Goal: Task Accomplishment & Management: Manage account settings

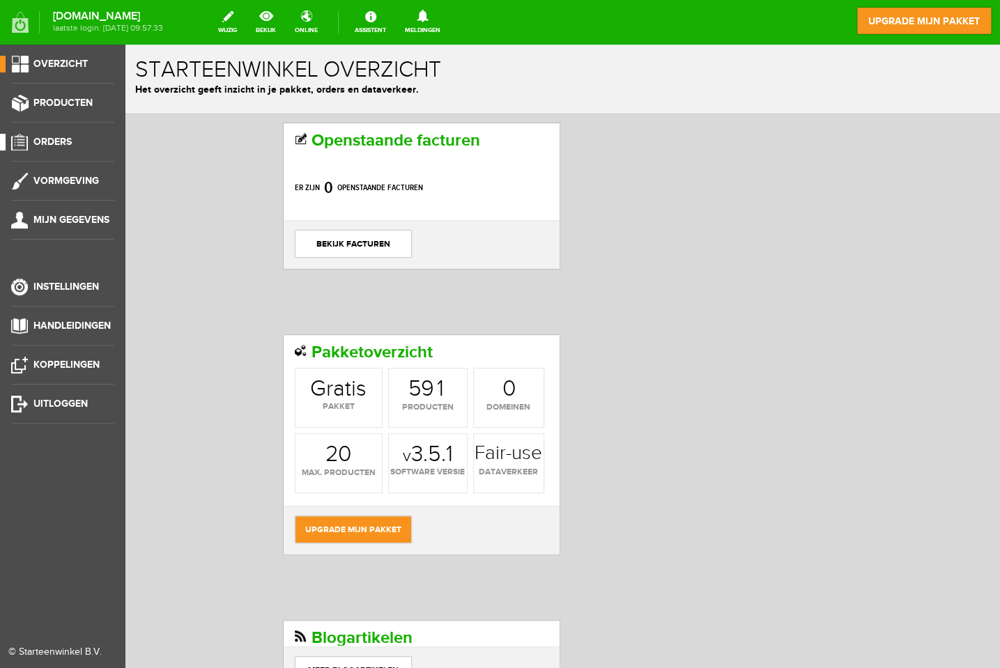
click at [51, 144] on span "Orders" at bounding box center [52, 142] width 38 height 12
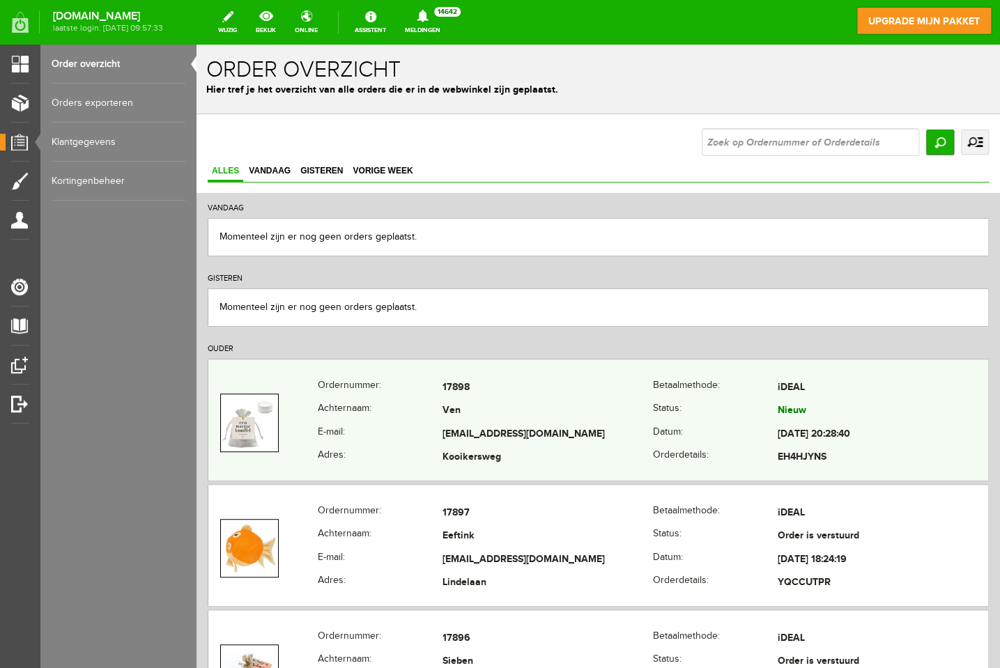
click at [606, 416] on td "Ven" at bounding box center [548, 412] width 210 height 24
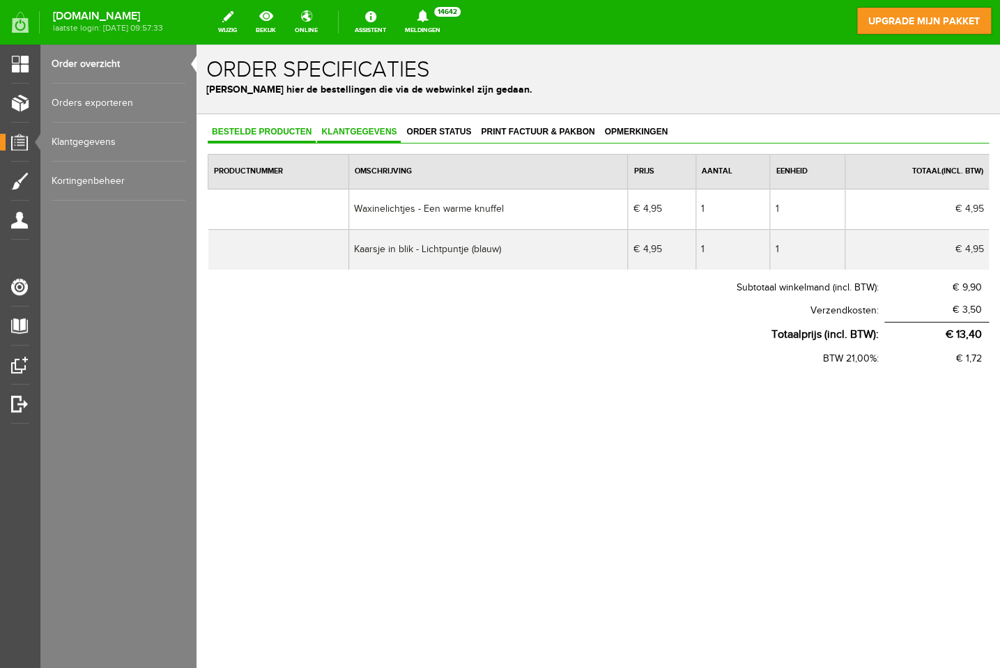
click at [365, 132] on span "Klantgegevens" at bounding box center [359, 132] width 84 height 10
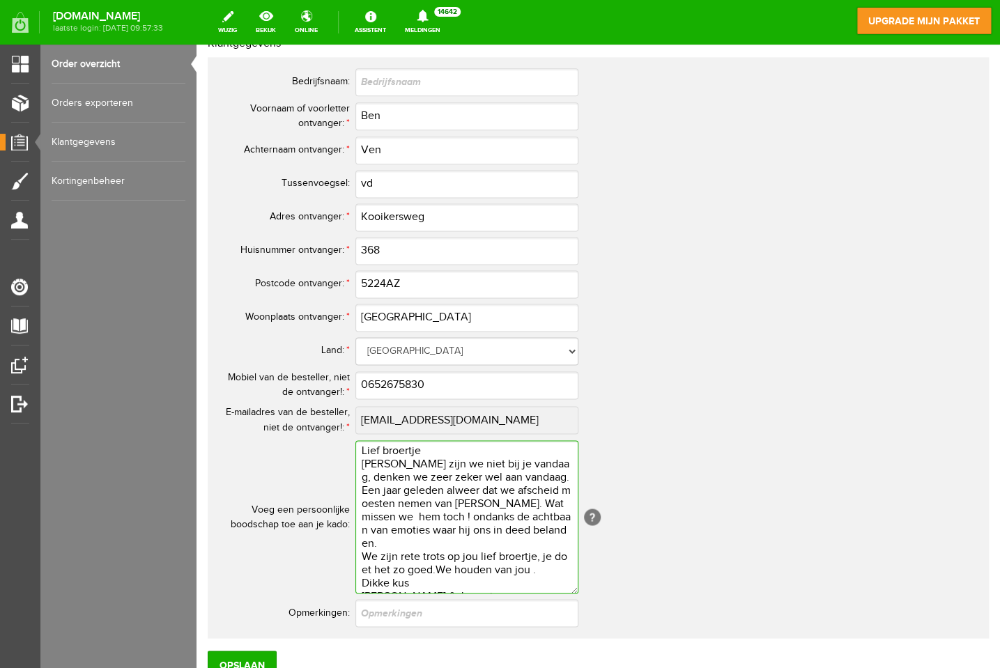
scroll to position [17, 0]
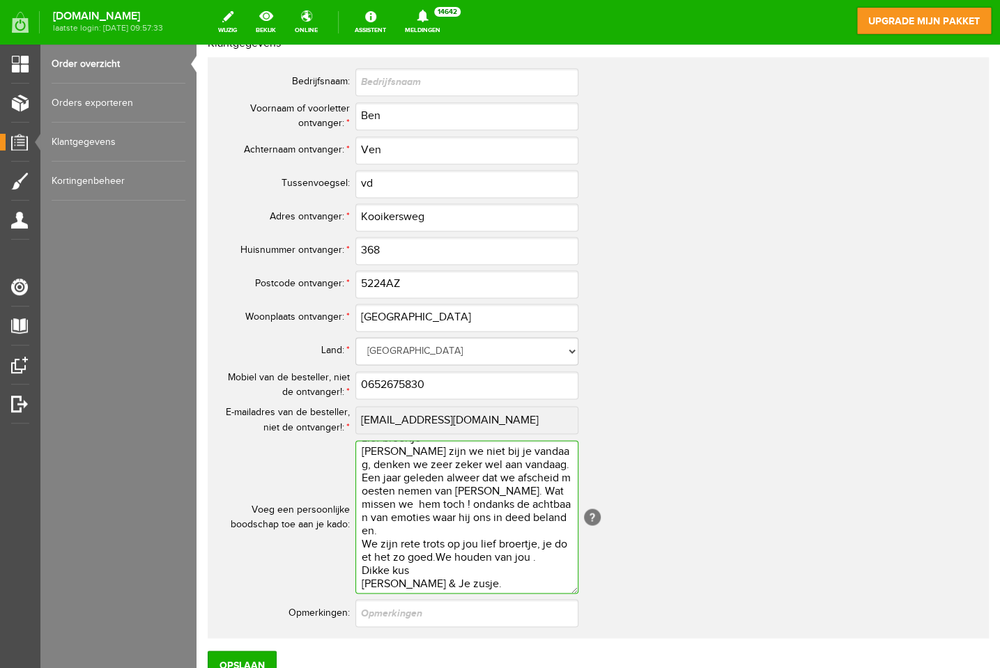
drag, startPoint x: 491, startPoint y: 561, endPoint x: 518, endPoint y: 622, distance: 66.2
click at [518, 594] on textarea "Lief broertje [PERSON_NAME] zijn we niet bij je vandaag, denken we zeer zeker w…" at bounding box center [466, 516] width 223 height 153
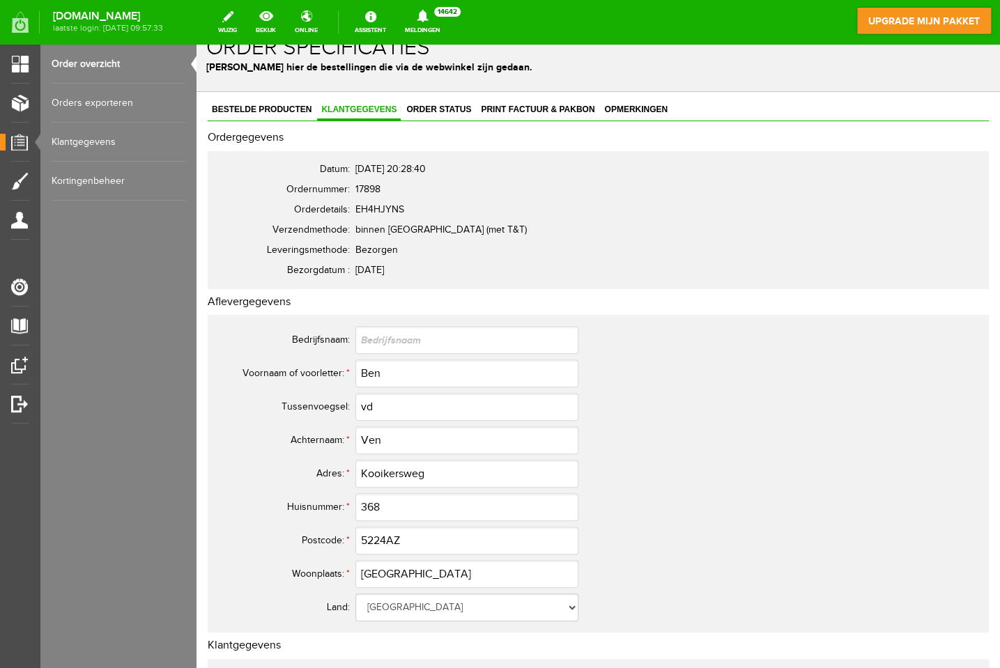
scroll to position [0, 0]
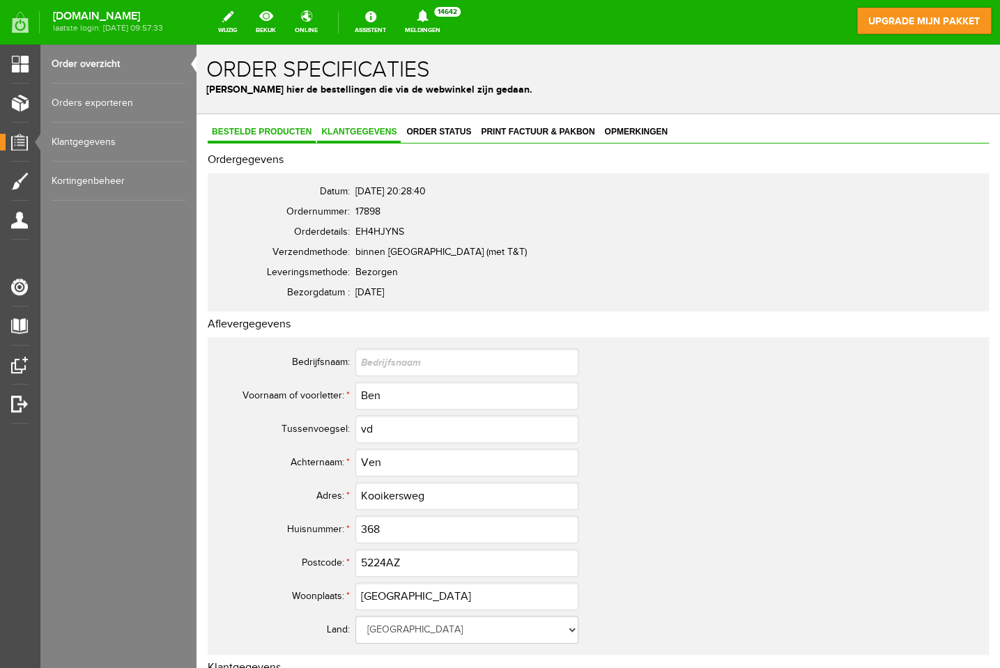
click at [270, 130] on span "Bestelde producten" at bounding box center [262, 132] width 108 height 10
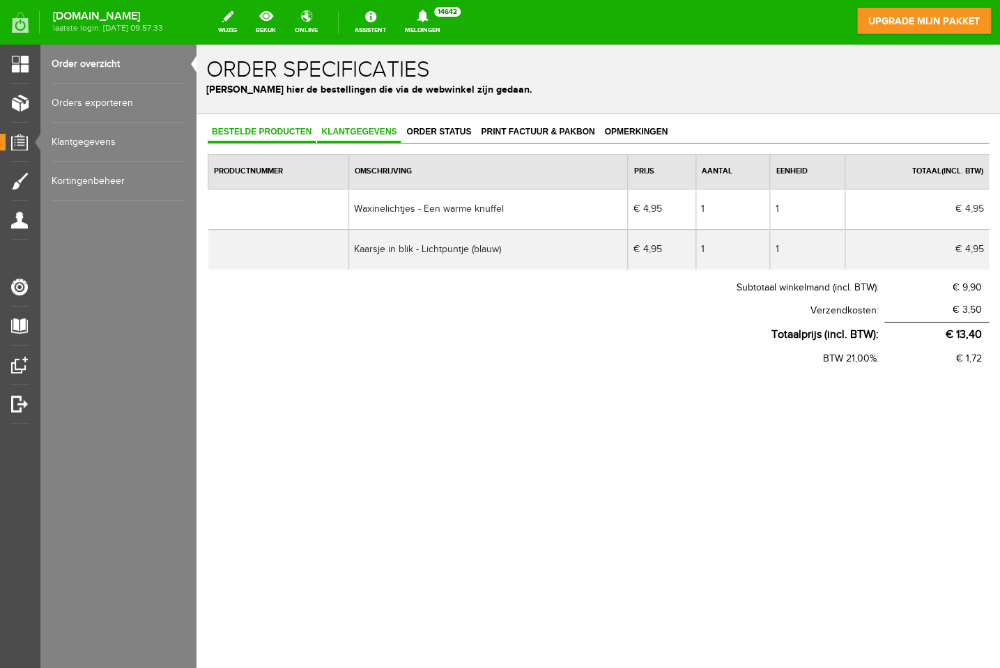
click at [364, 128] on span "Klantgegevens" at bounding box center [359, 132] width 84 height 10
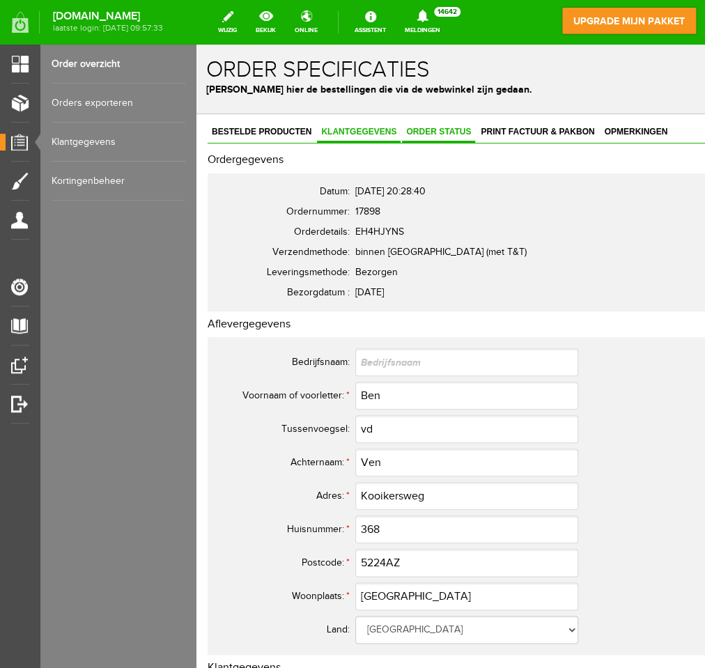
click at [436, 128] on span "Order status" at bounding box center [438, 132] width 73 height 10
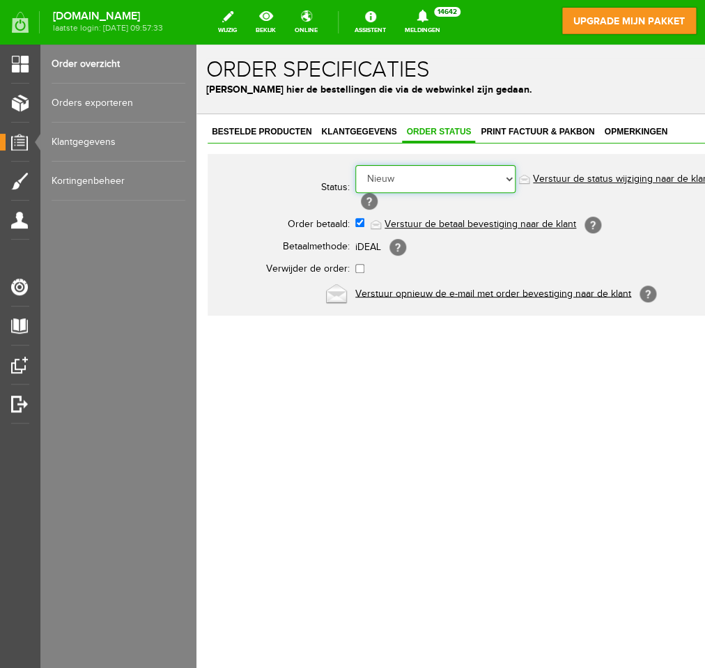
select select "5"
click option "Order is verstuurd" at bounding box center [197, 45] width 0 height 0
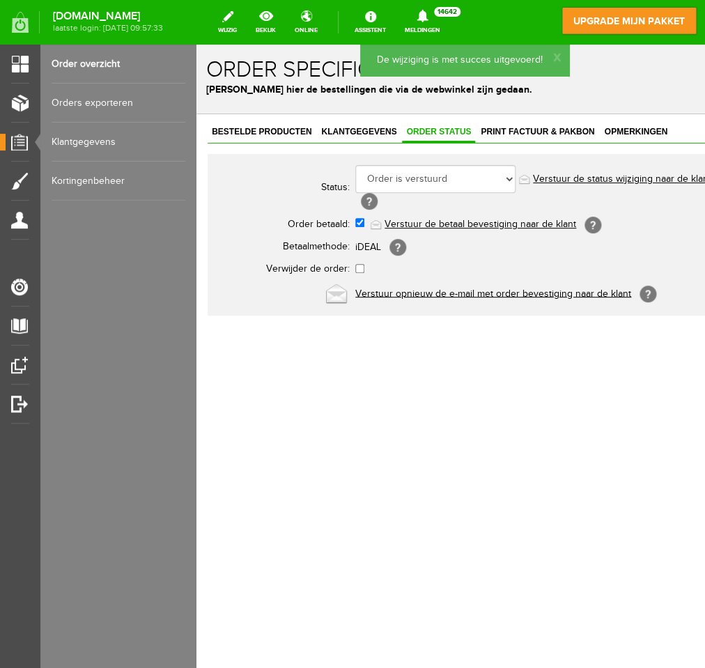
click at [552, 177] on link "Verstuur de status wijziging naar de klant" at bounding box center [622, 179] width 178 height 11
